Goal: Navigation & Orientation: Find specific page/section

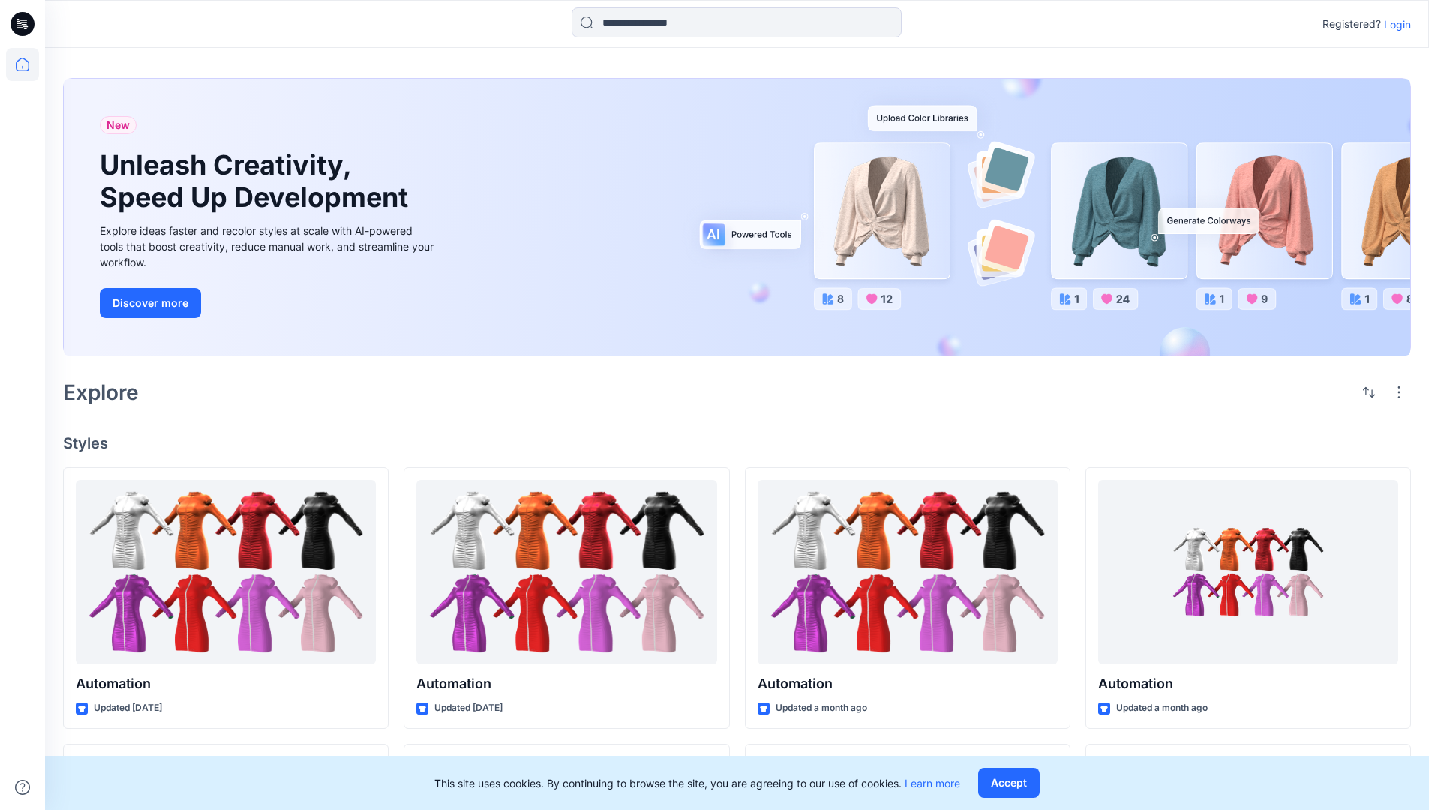
click at [1393, 24] on p "Login" at bounding box center [1397, 24] width 27 height 16
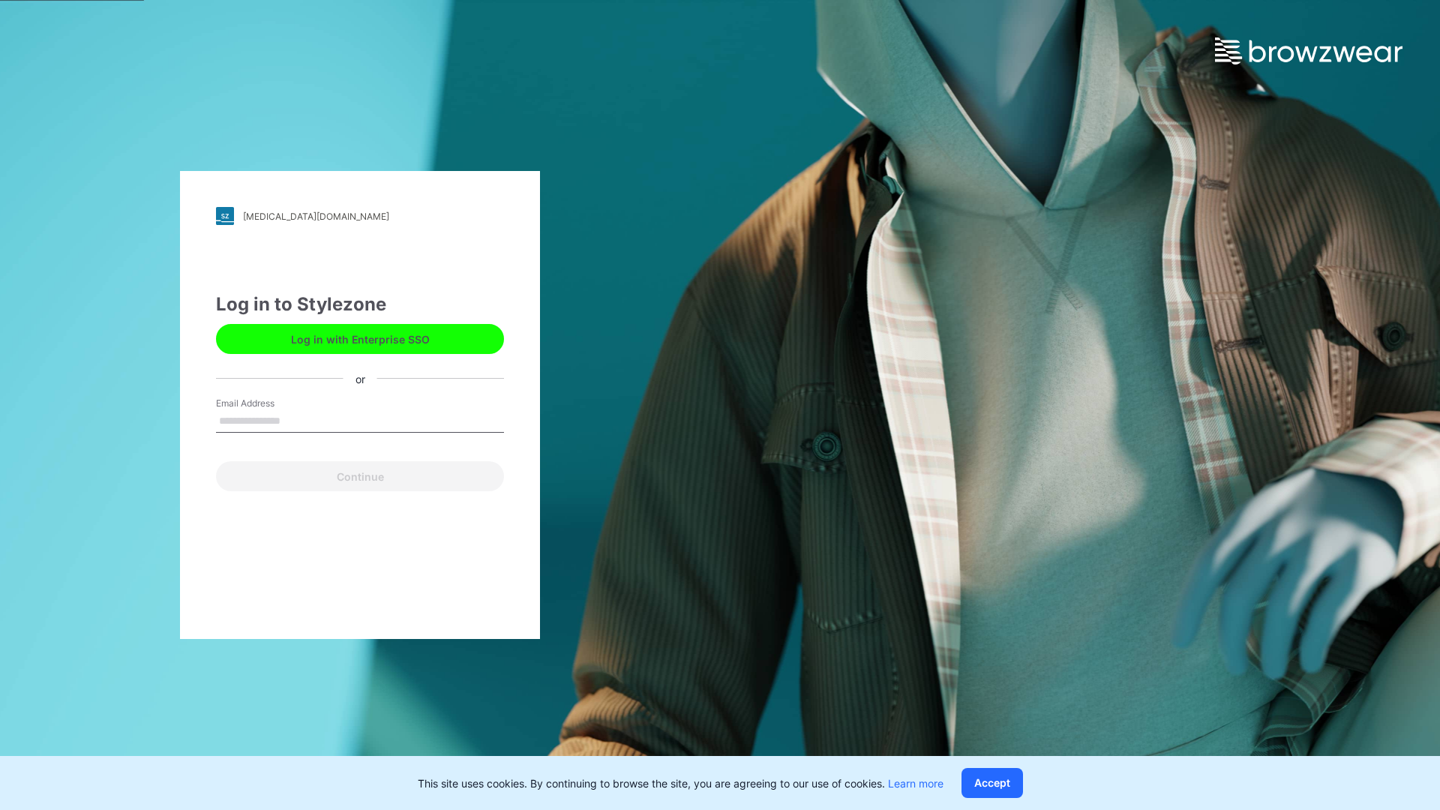
click at [296, 420] on input "Email Address" at bounding box center [360, 421] width 288 height 22
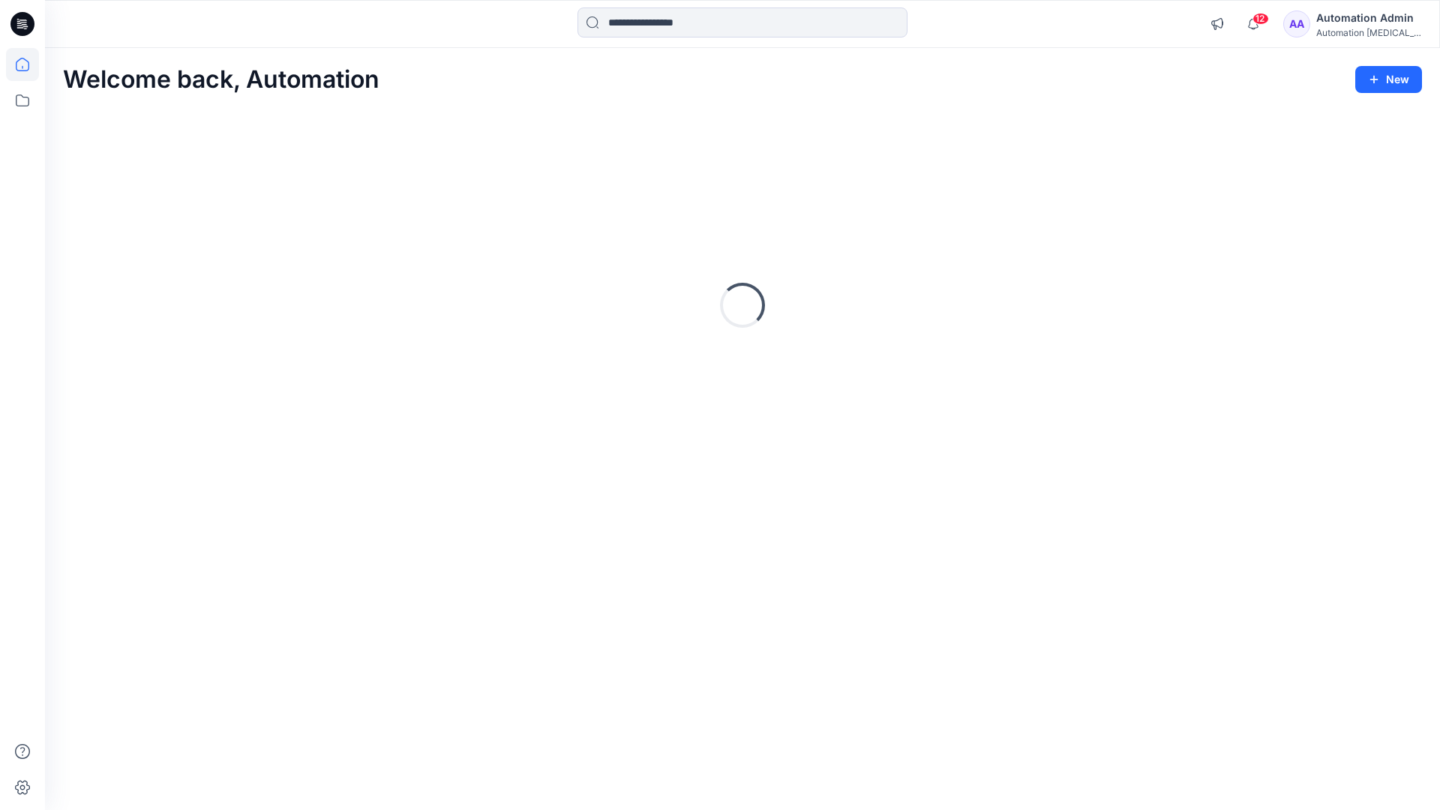
click at [28, 64] on icon at bounding box center [22, 64] width 13 height 13
click at [23, 97] on icon at bounding box center [22, 100] width 13 height 12
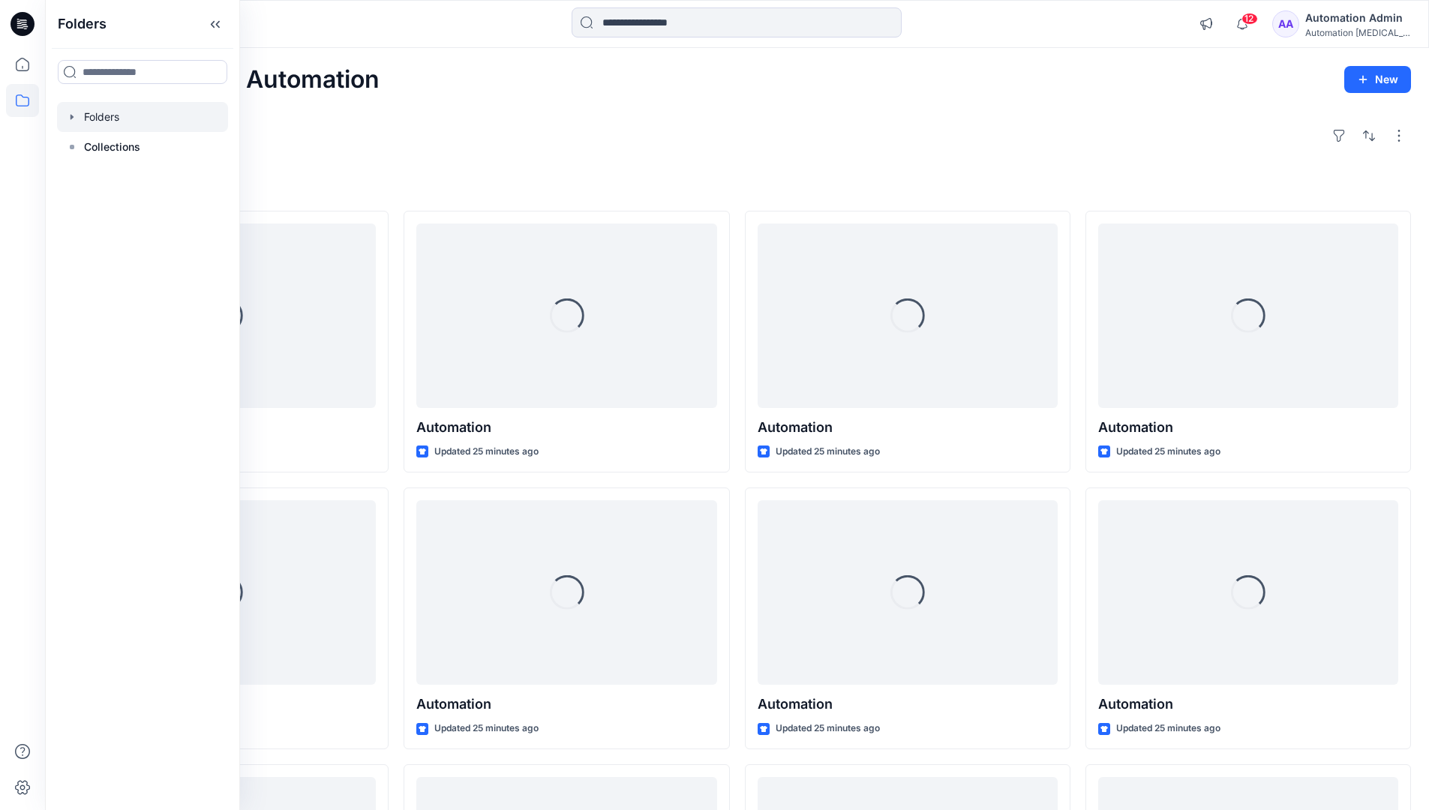
click at [109, 116] on div at bounding box center [142, 117] width 171 height 30
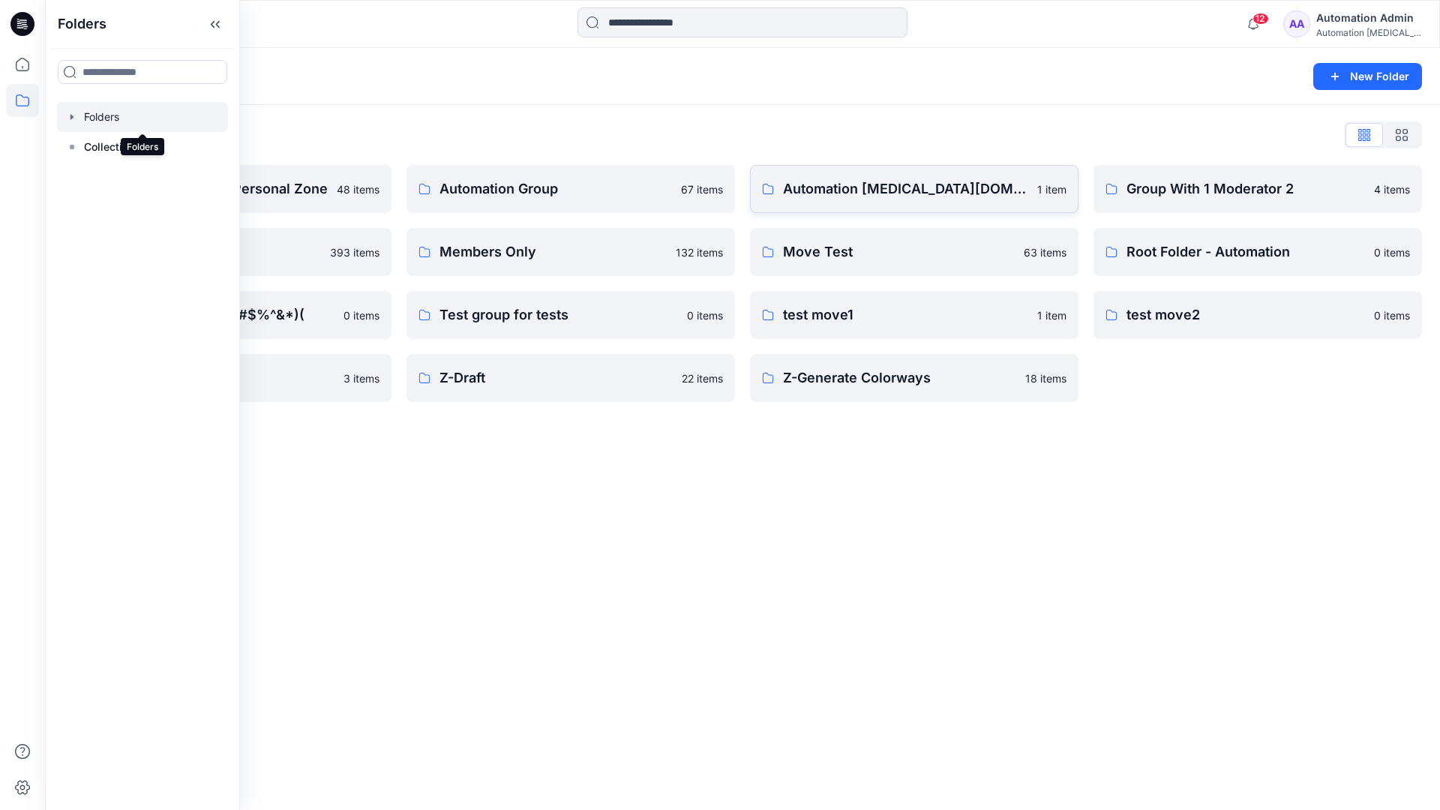
click at [861, 196] on p "Automation [MEDICAL_DATA][DOMAIN_NAME]" at bounding box center [905, 188] width 245 height 21
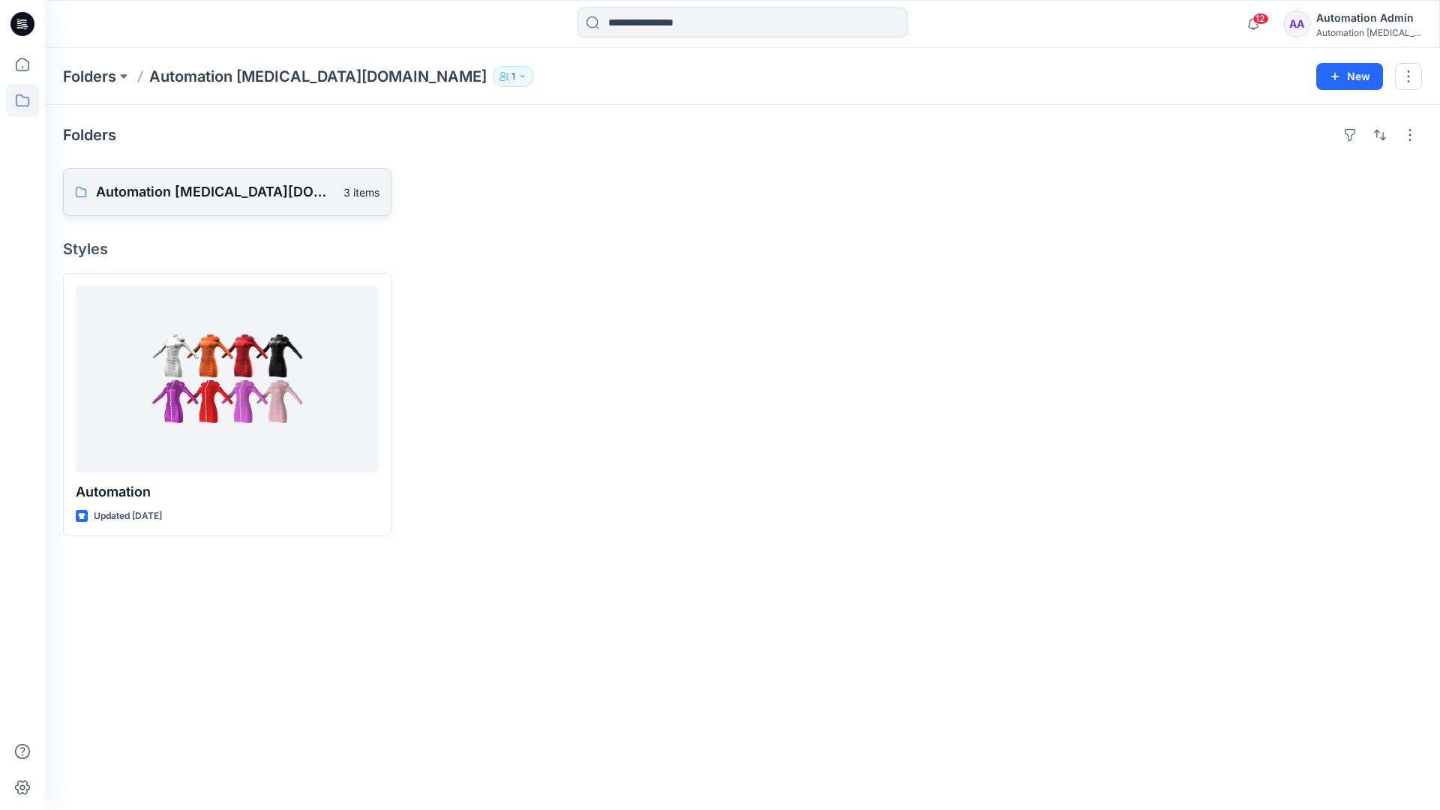
click at [211, 198] on p "Automation [MEDICAL_DATA][DOMAIN_NAME] Board" at bounding box center [215, 191] width 238 height 21
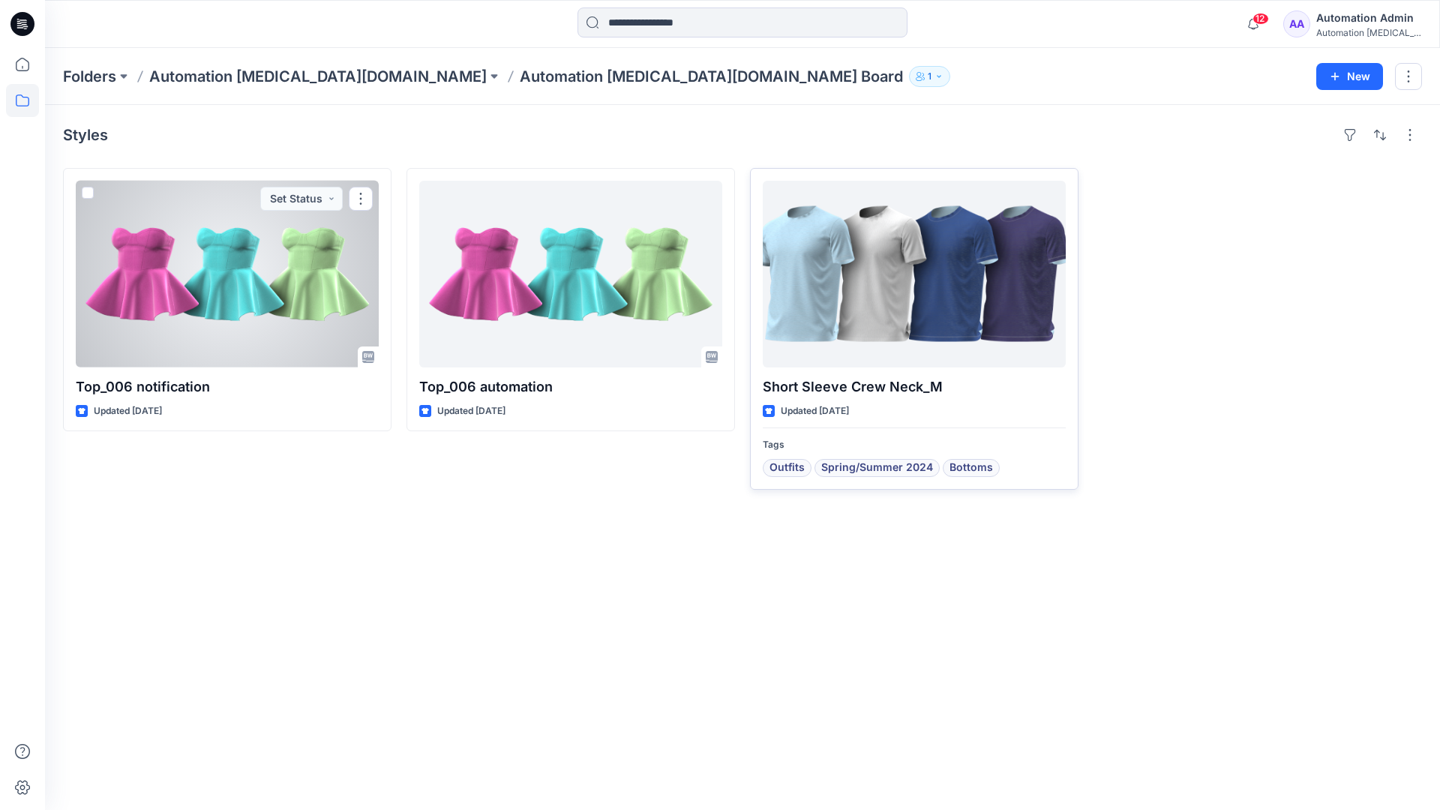
click at [858, 288] on div at bounding box center [914, 274] width 303 height 187
